Goal: Task Accomplishment & Management: Use online tool/utility

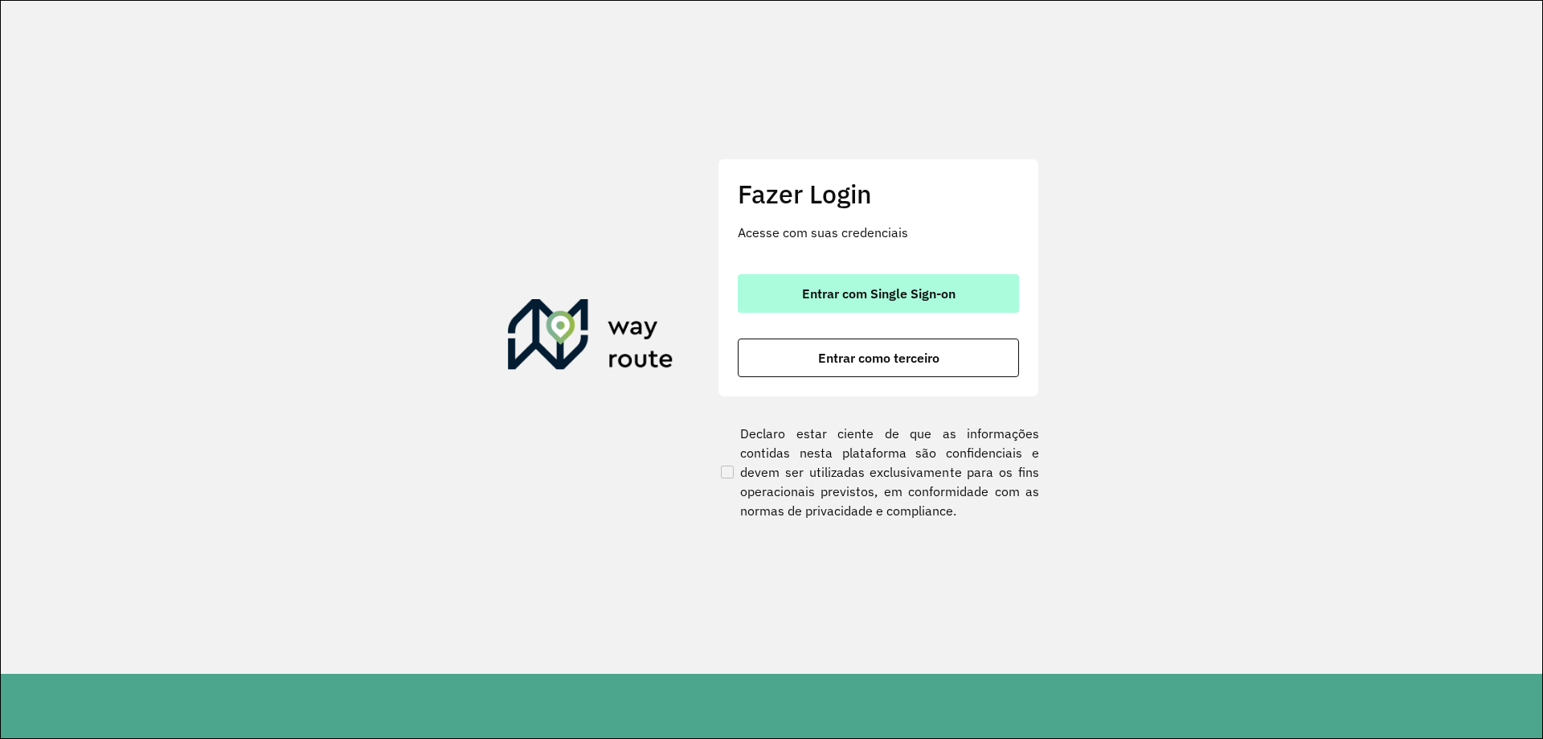
click at [906, 308] on button "Entrar com Single Sign-on" at bounding box center [878, 293] width 281 height 39
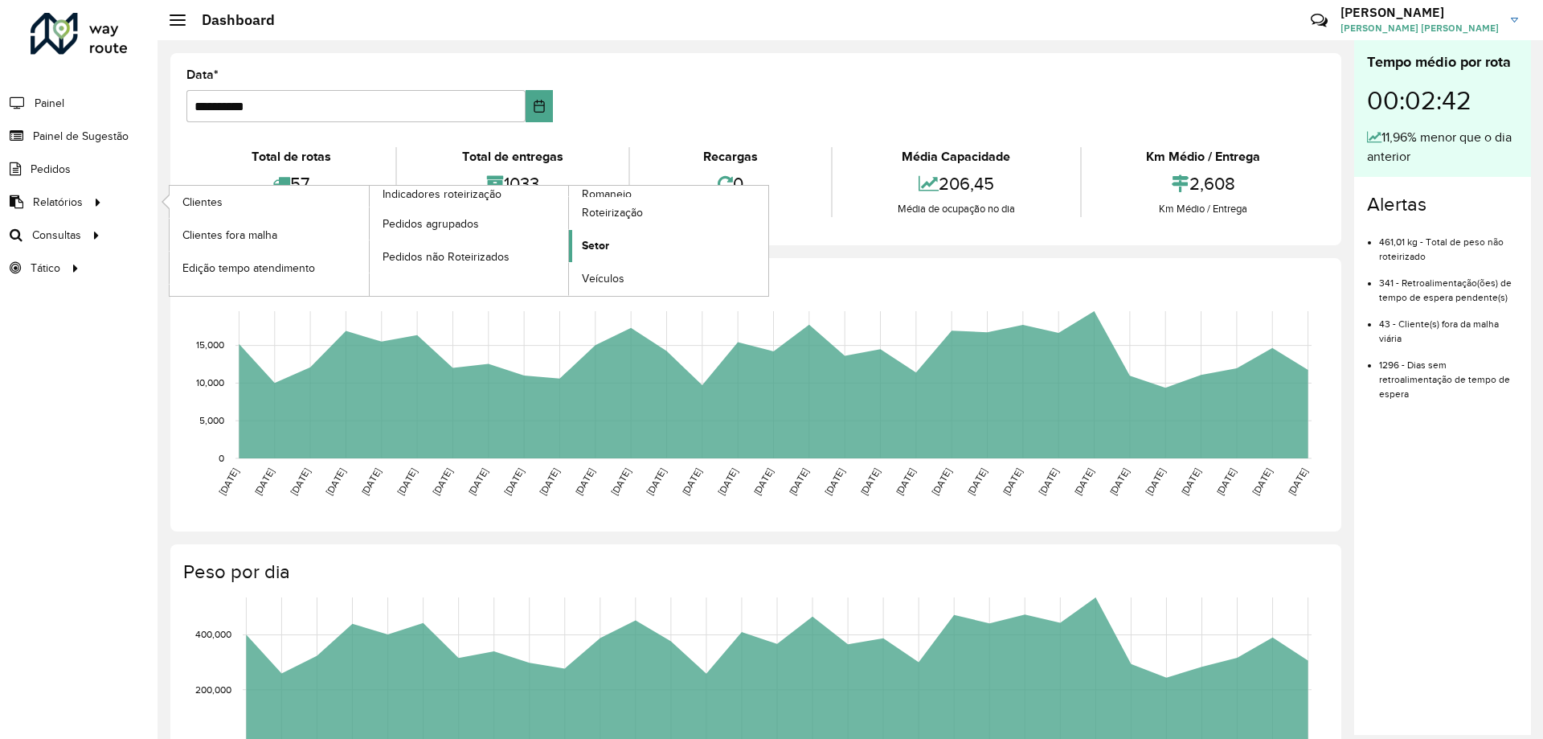
click at [600, 250] on span "Setor" at bounding box center [595, 245] width 27 height 17
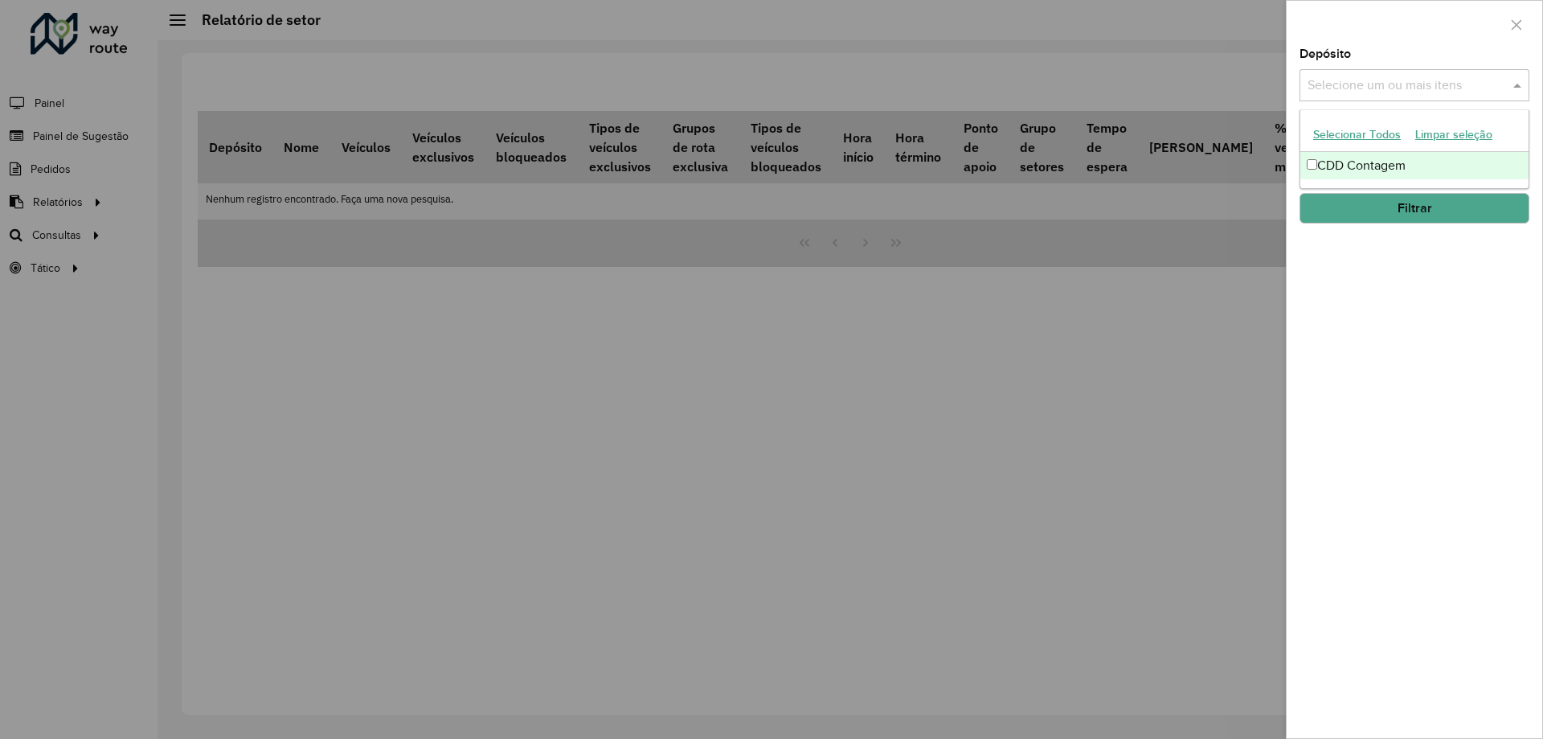
click at [1373, 86] on input "text" at bounding box center [1407, 85] width 206 height 19
click at [1332, 161] on div "CDD Contagem" at bounding box center [1414, 165] width 228 height 27
click at [1400, 214] on button "Filtrar" at bounding box center [1415, 208] width 230 height 31
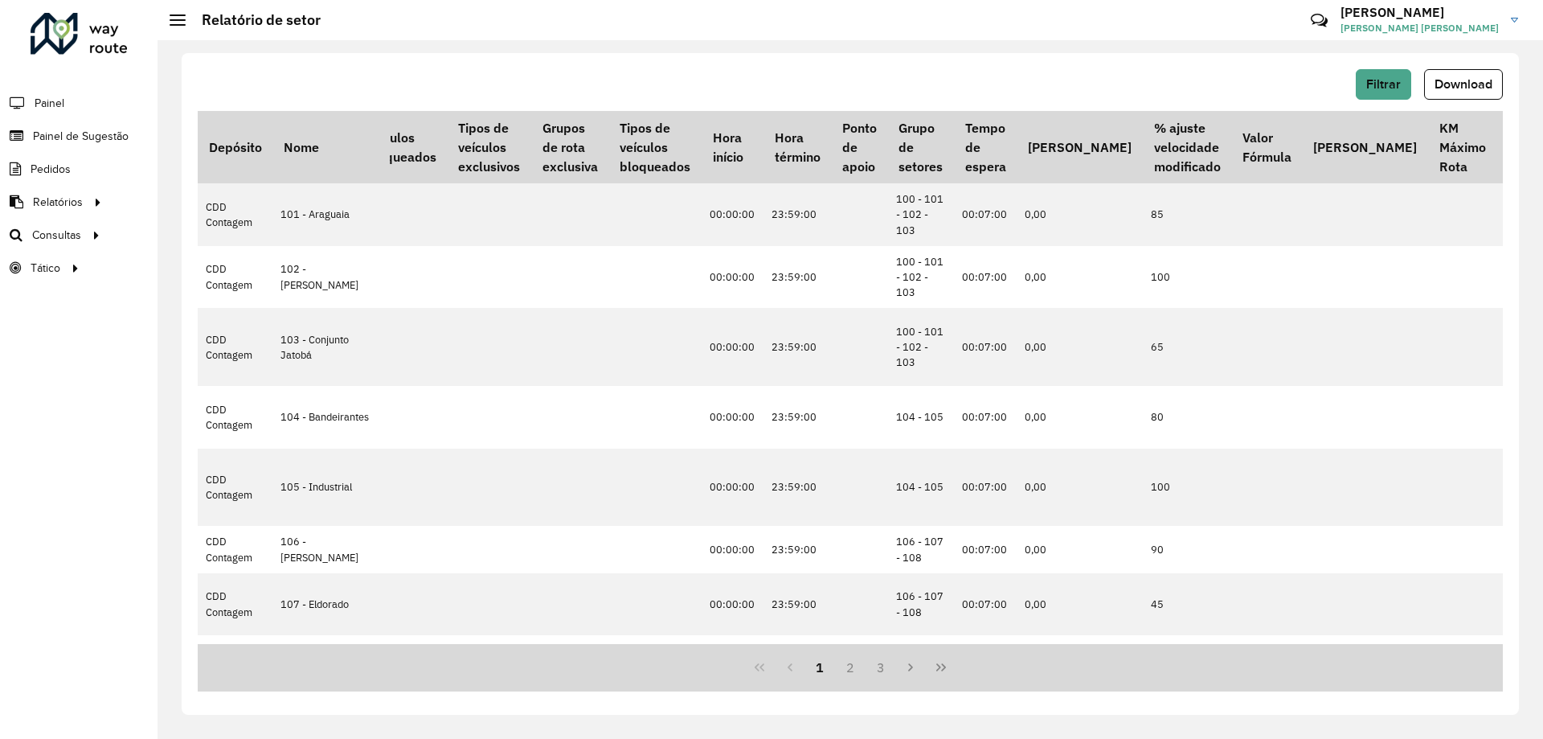
scroll to position [0, 253]
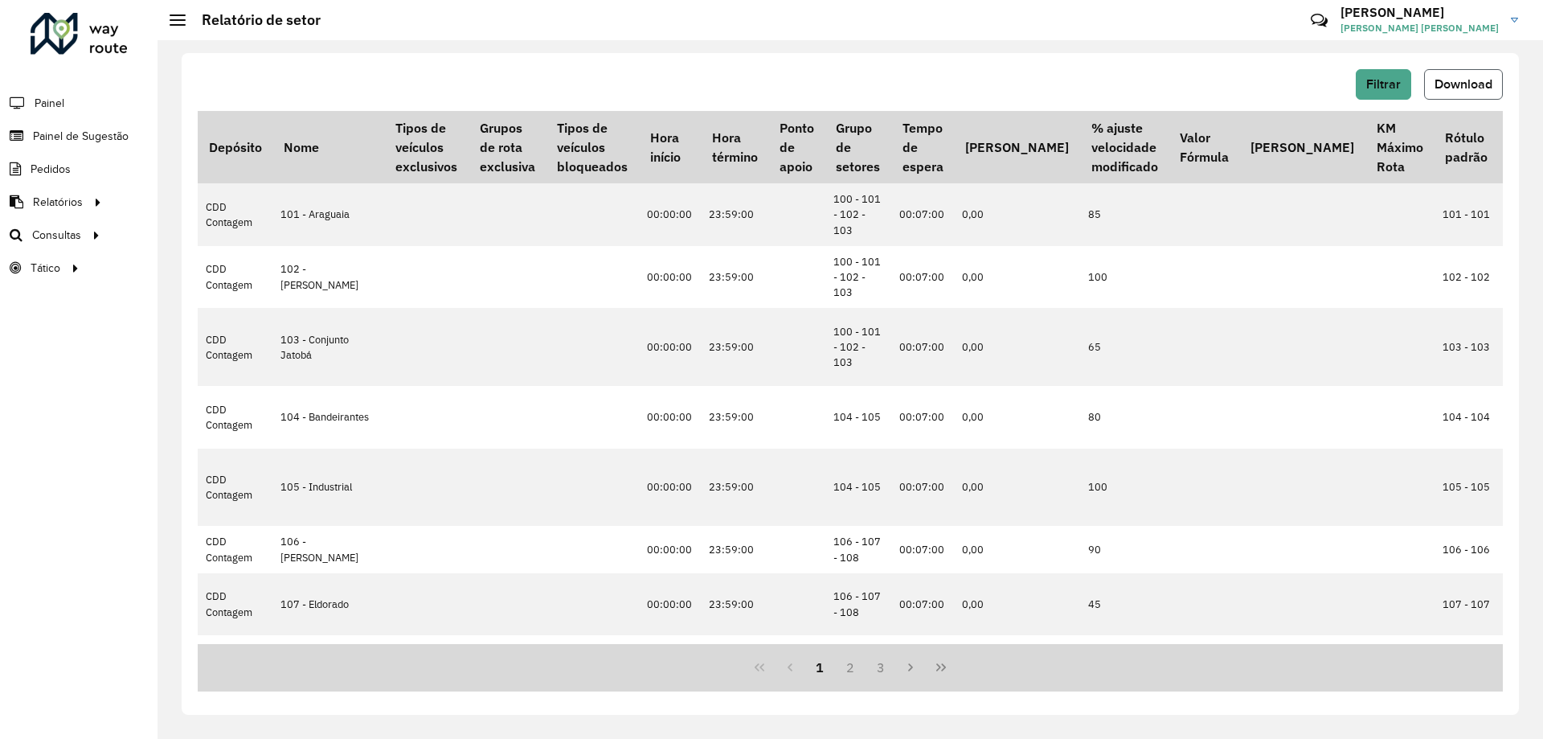
click at [1456, 84] on span "Download" at bounding box center [1464, 84] width 58 height 14
click at [215, 266] on span "Setores" at bounding box center [201, 268] width 39 height 17
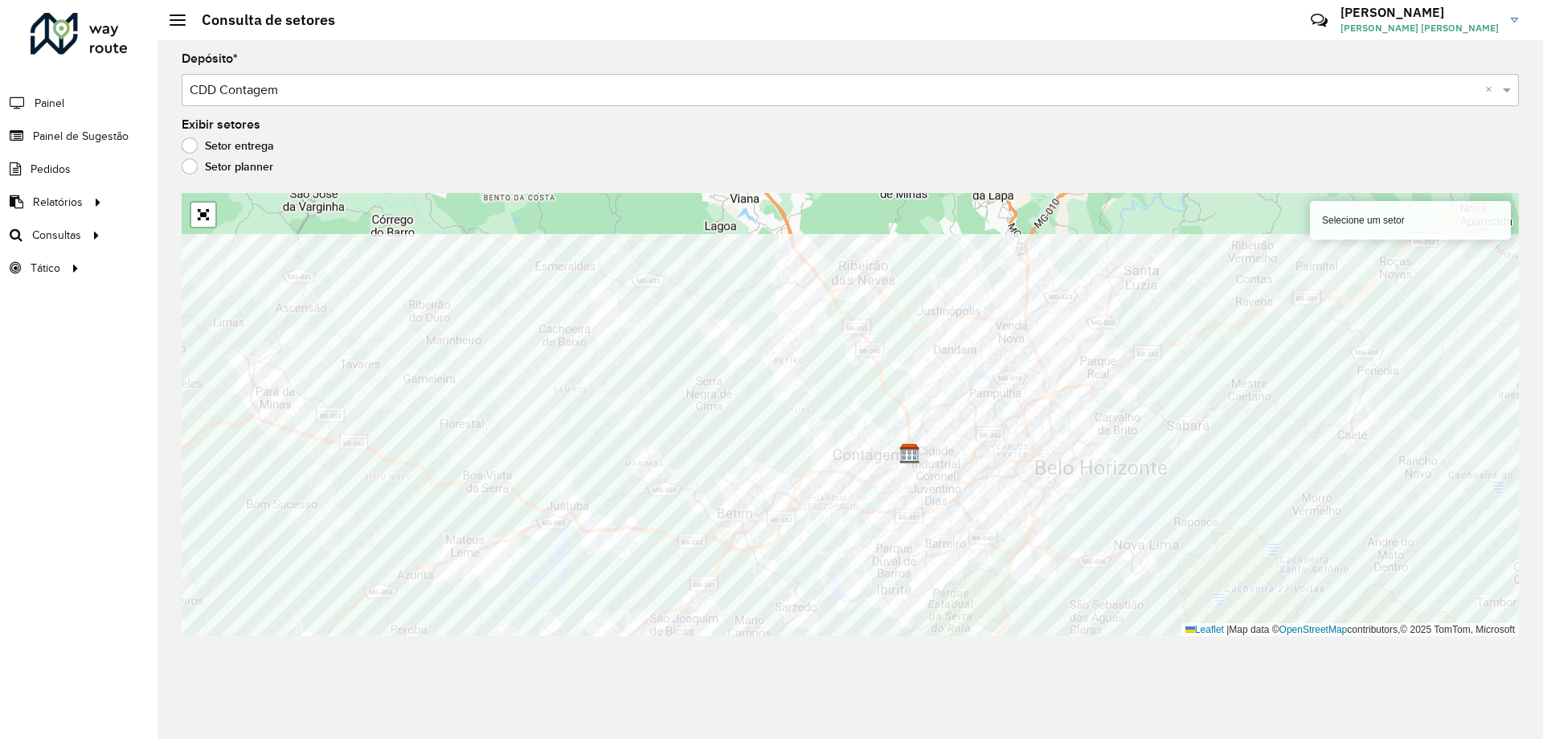
click at [1267, 633] on div "Selecione um setor Leaflet | Map data © OpenStreetMap contributors,© 2025 TomTo…" at bounding box center [850, 414] width 1337 height 443
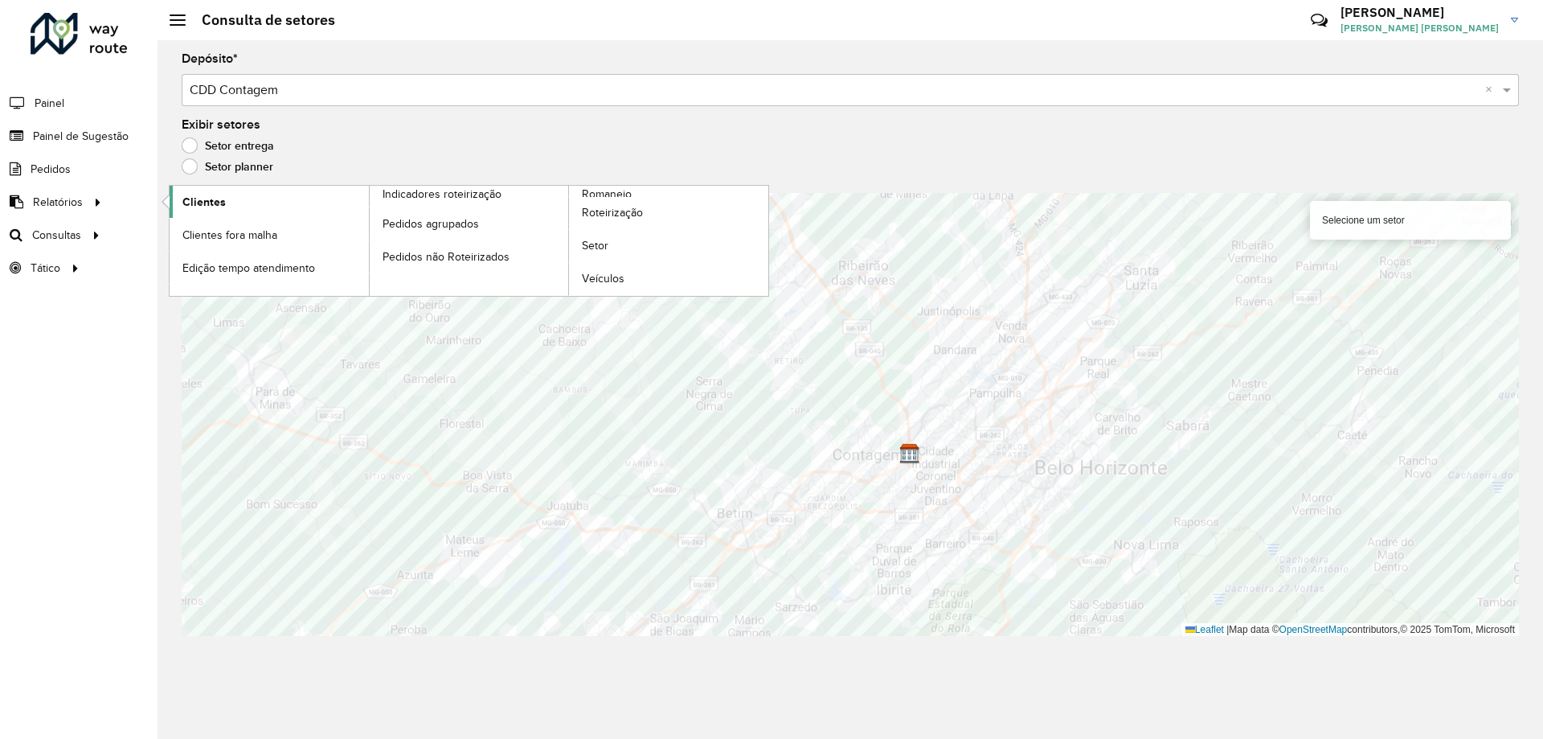
click at [178, 203] on link "Clientes" at bounding box center [269, 202] width 199 height 32
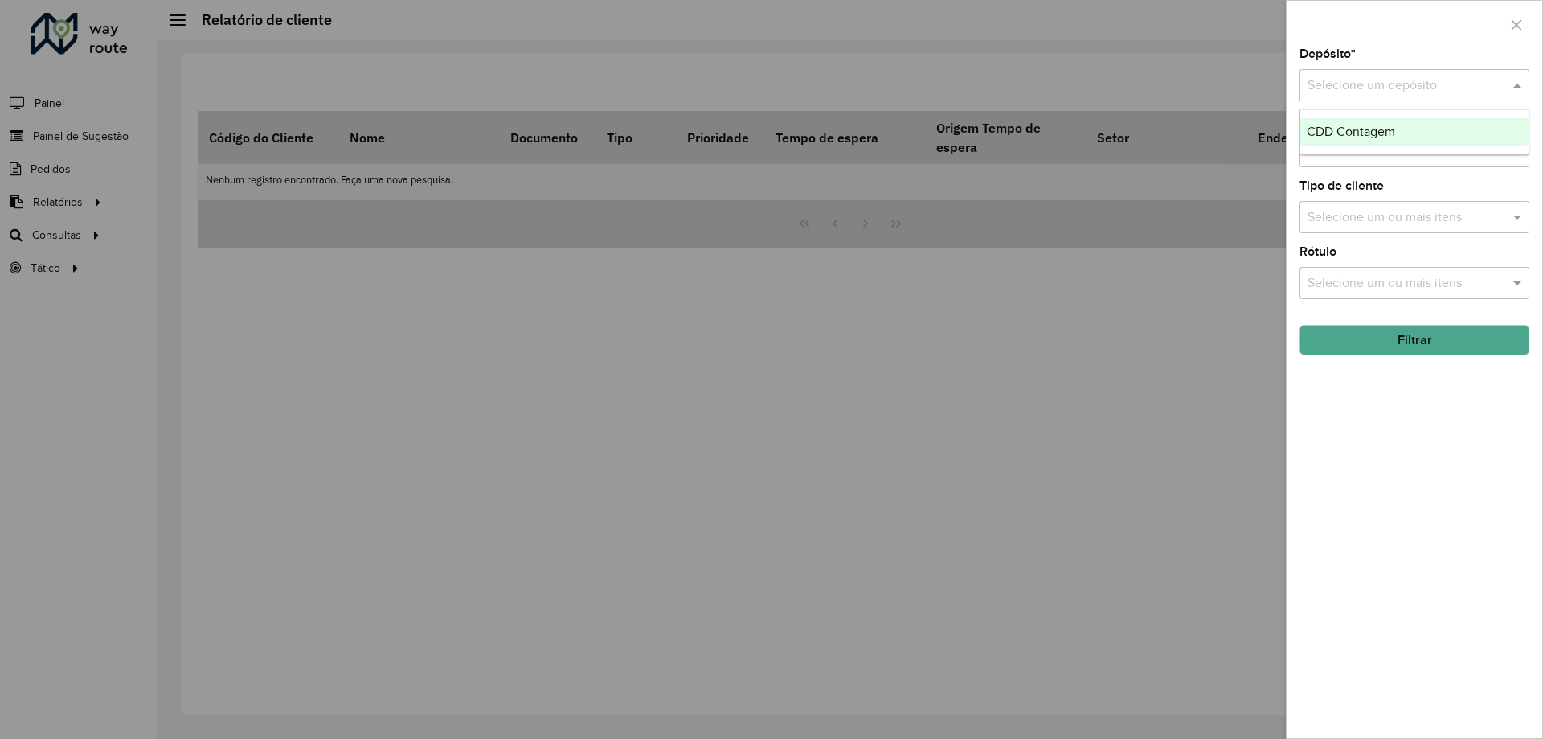
click at [1365, 85] on input "text" at bounding box center [1399, 85] width 182 height 19
click at [1347, 130] on span "CDD Contagem" at bounding box center [1351, 132] width 88 height 14
